Goal: Task Accomplishment & Management: Manage account settings

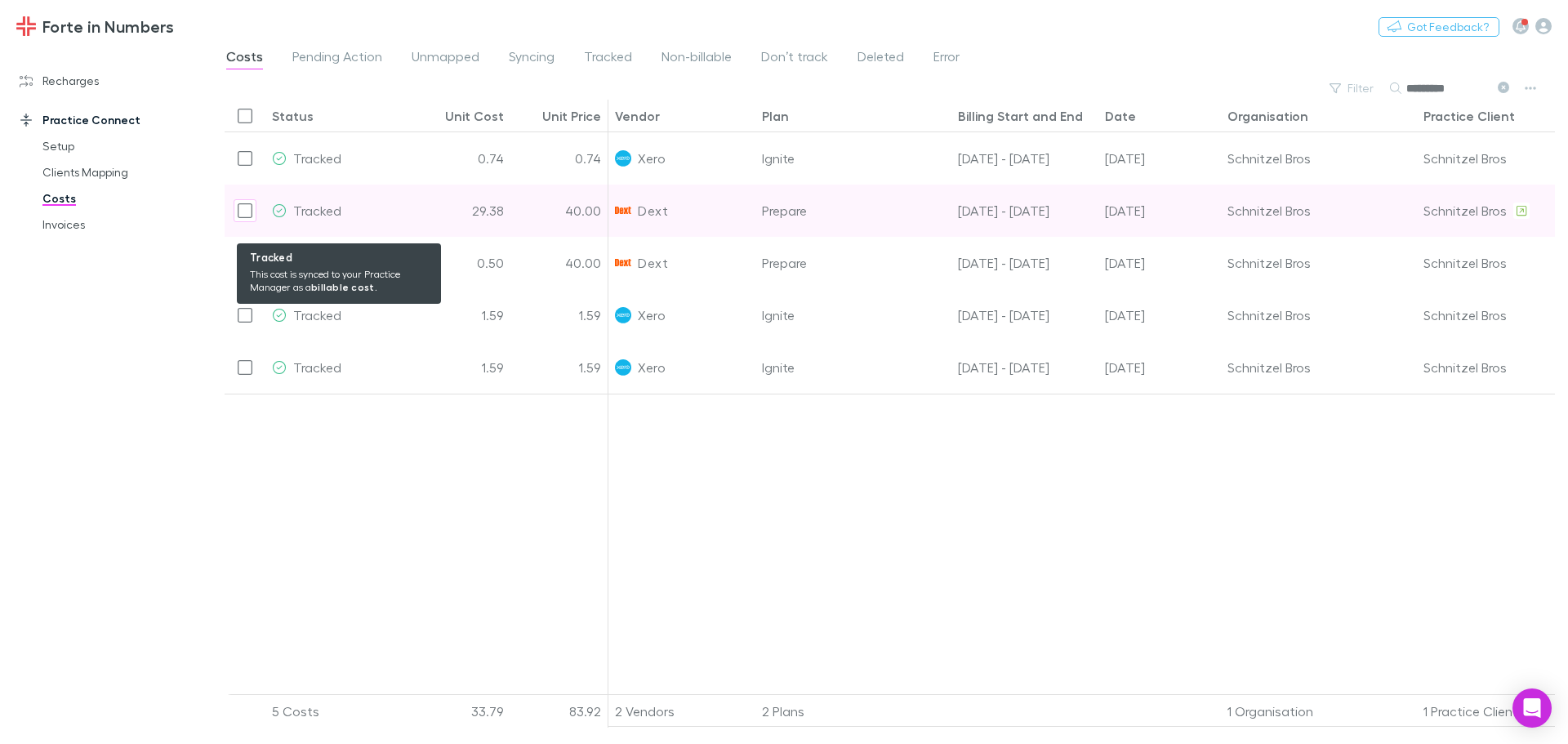
click at [390, 218] on div "Tracked" at bounding box center [338, 210] width 134 height 52
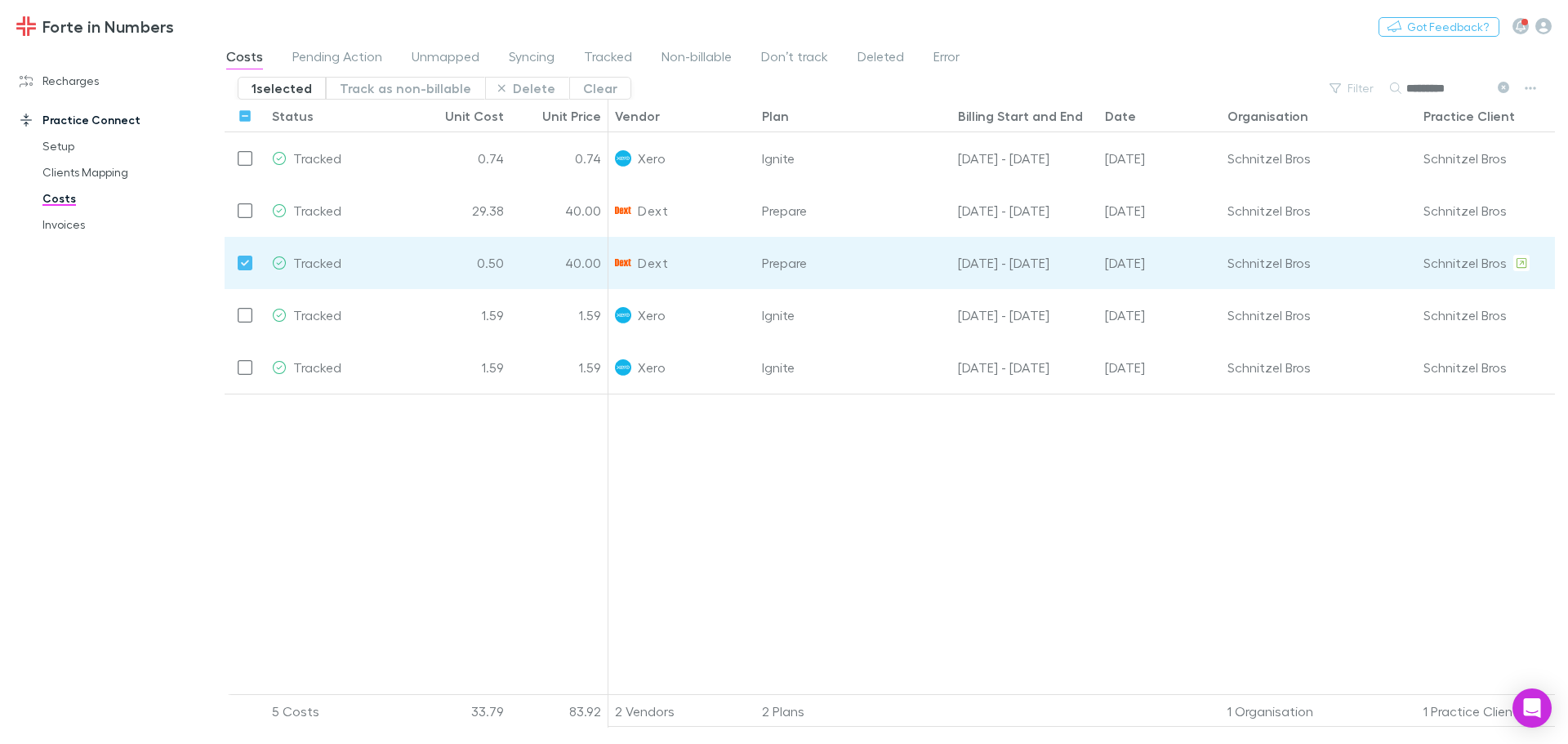
click at [922, 67] on div "Costs Pending Action Unmapped Syncing Tracked Non-billable Don’t track Deleted …" at bounding box center [599, 59] width 750 height 26
click at [934, 61] on span "Error" at bounding box center [946, 59] width 26 height 21
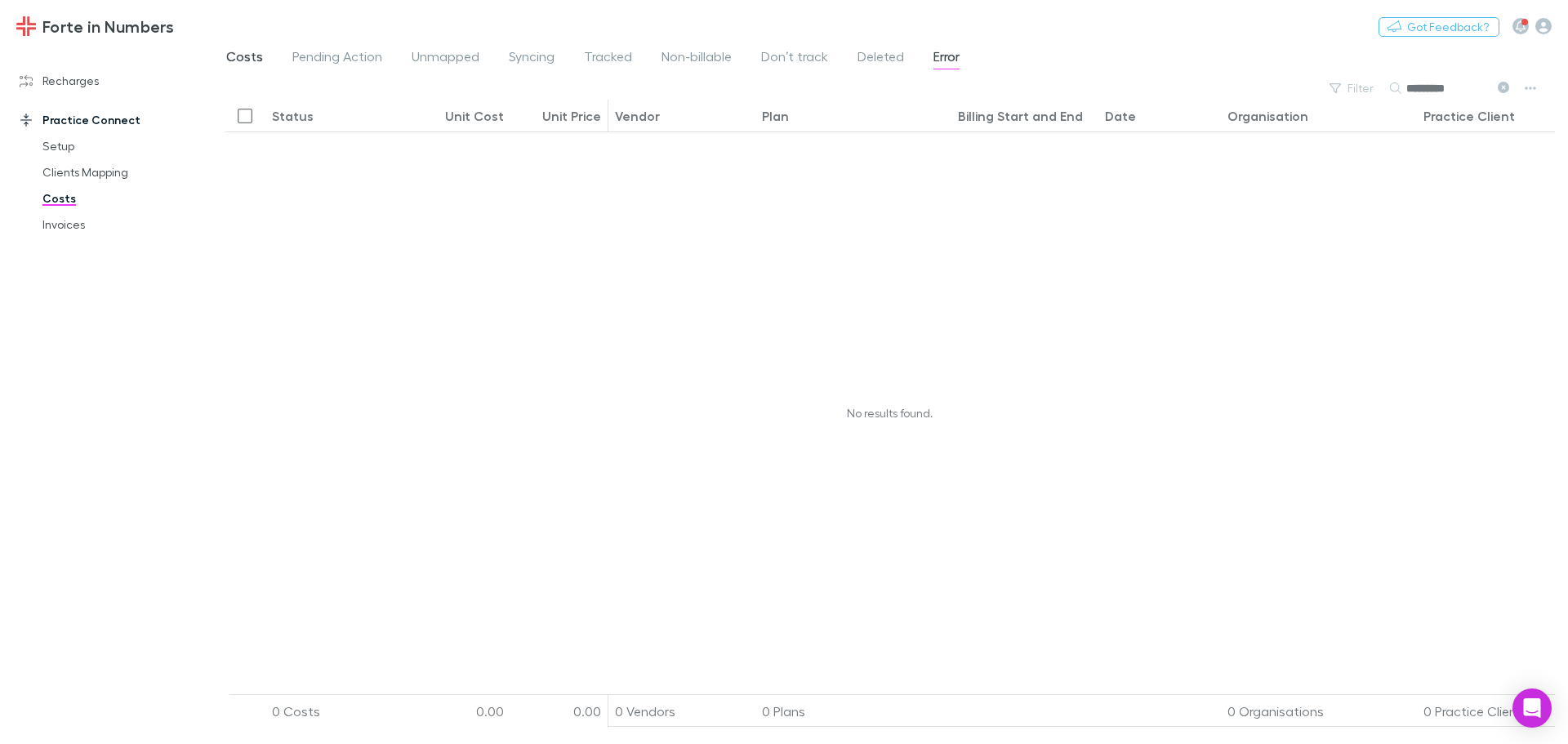
click at [248, 59] on span "Costs" at bounding box center [244, 59] width 36 height 21
